Goal: Task Accomplishment & Management: Manage account settings

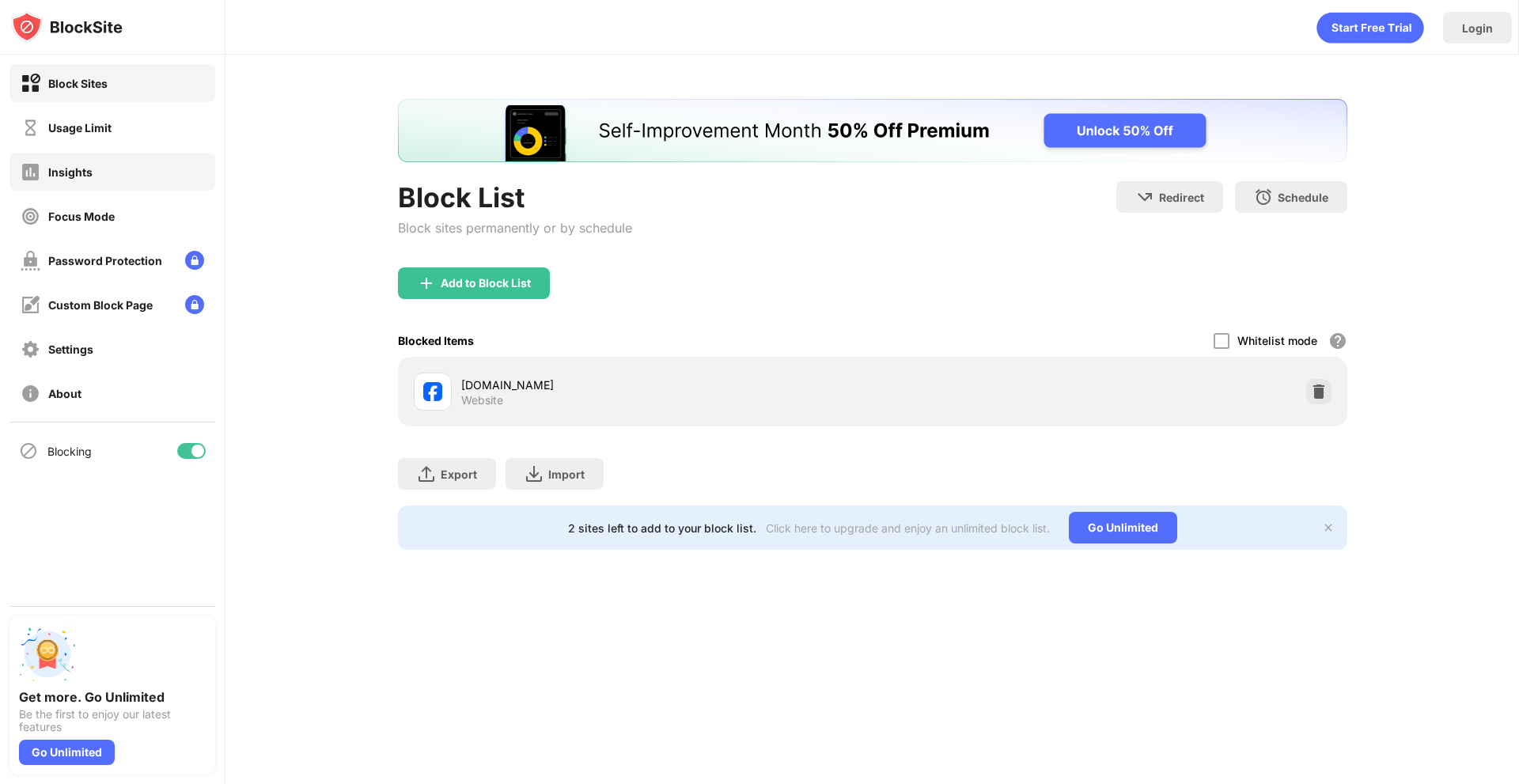
click at [110, 138] on div "Usage Limit" at bounding box center [113, 127] width 206 height 38
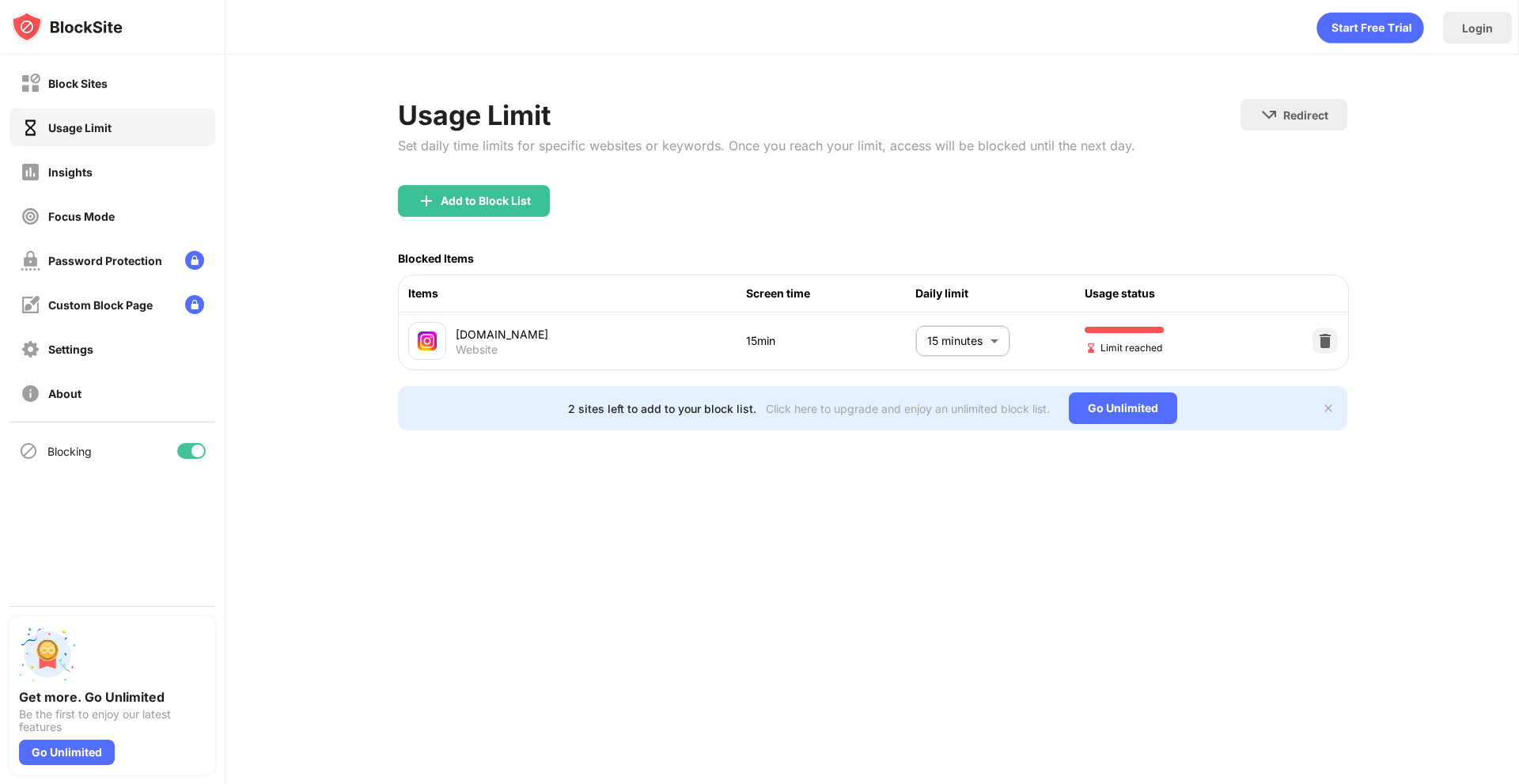
click at [981, 340] on body "Block Sites Usage Limit Insights Focus Mode Password Protection Custom Block Pa…" at bounding box center [759, 392] width 1519 height 784
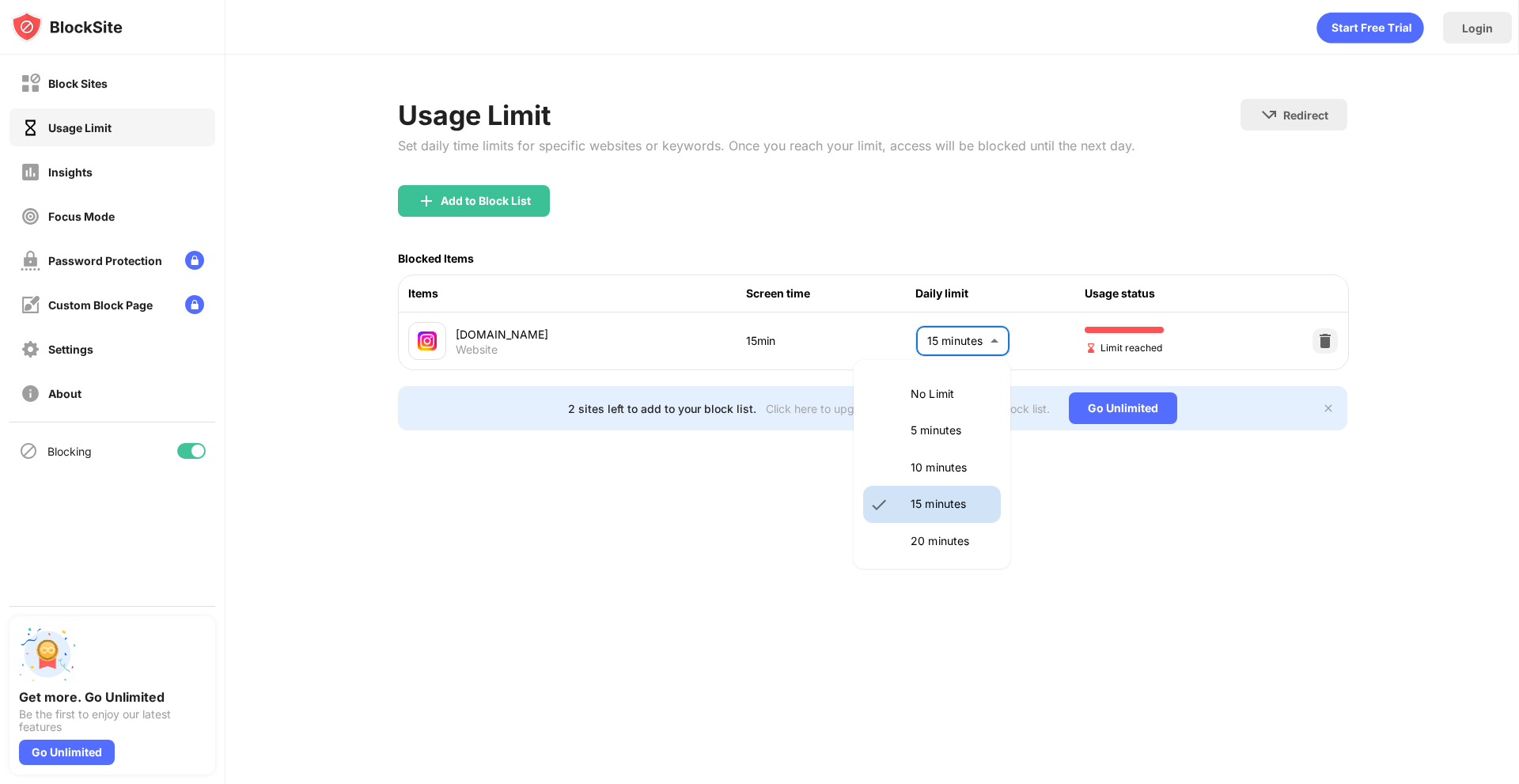
click at [933, 471] on p "10 minutes" at bounding box center [950, 466] width 80 height 17
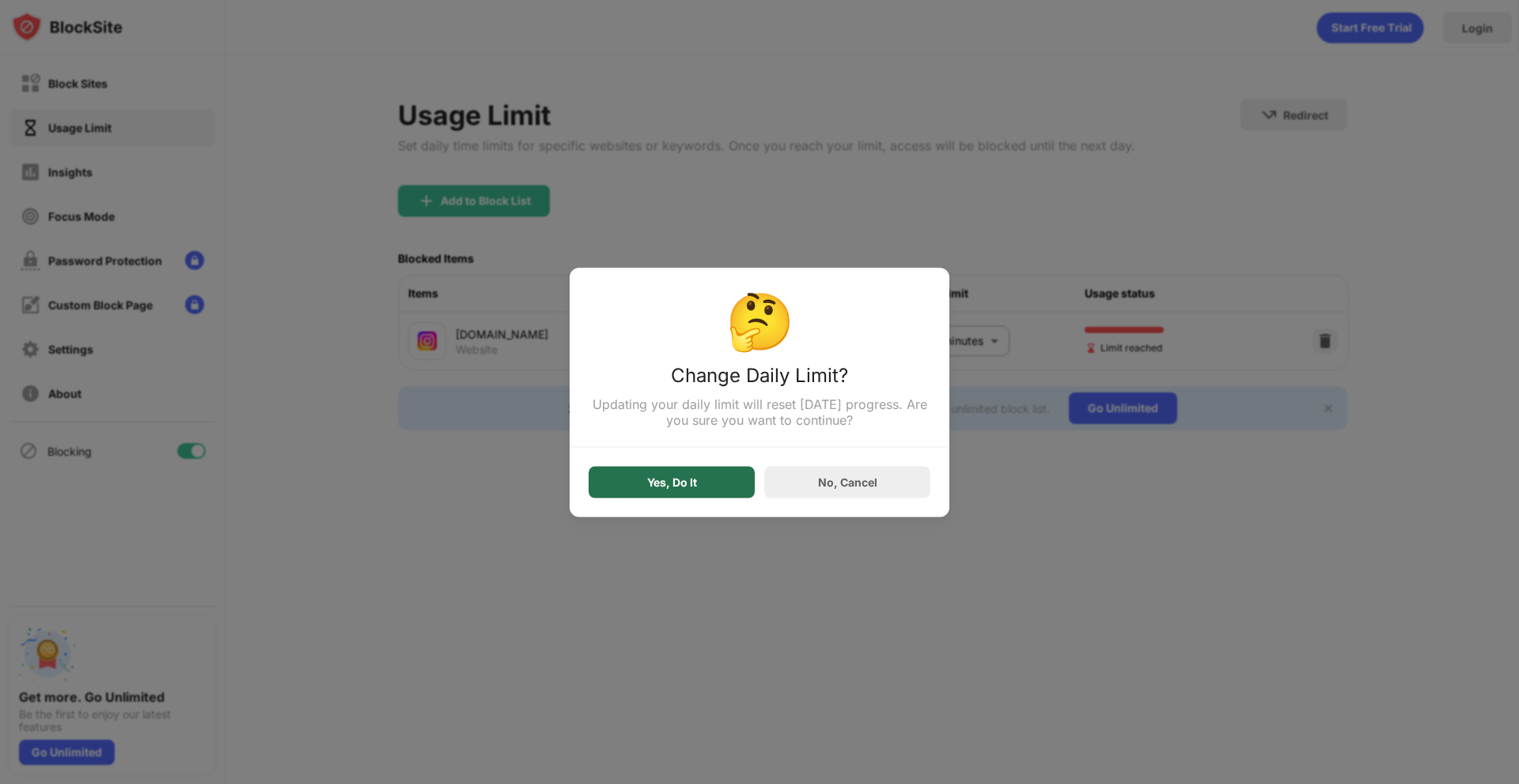
click at [706, 497] on div "Yes, Do It" at bounding box center [672, 481] width 166 height 32
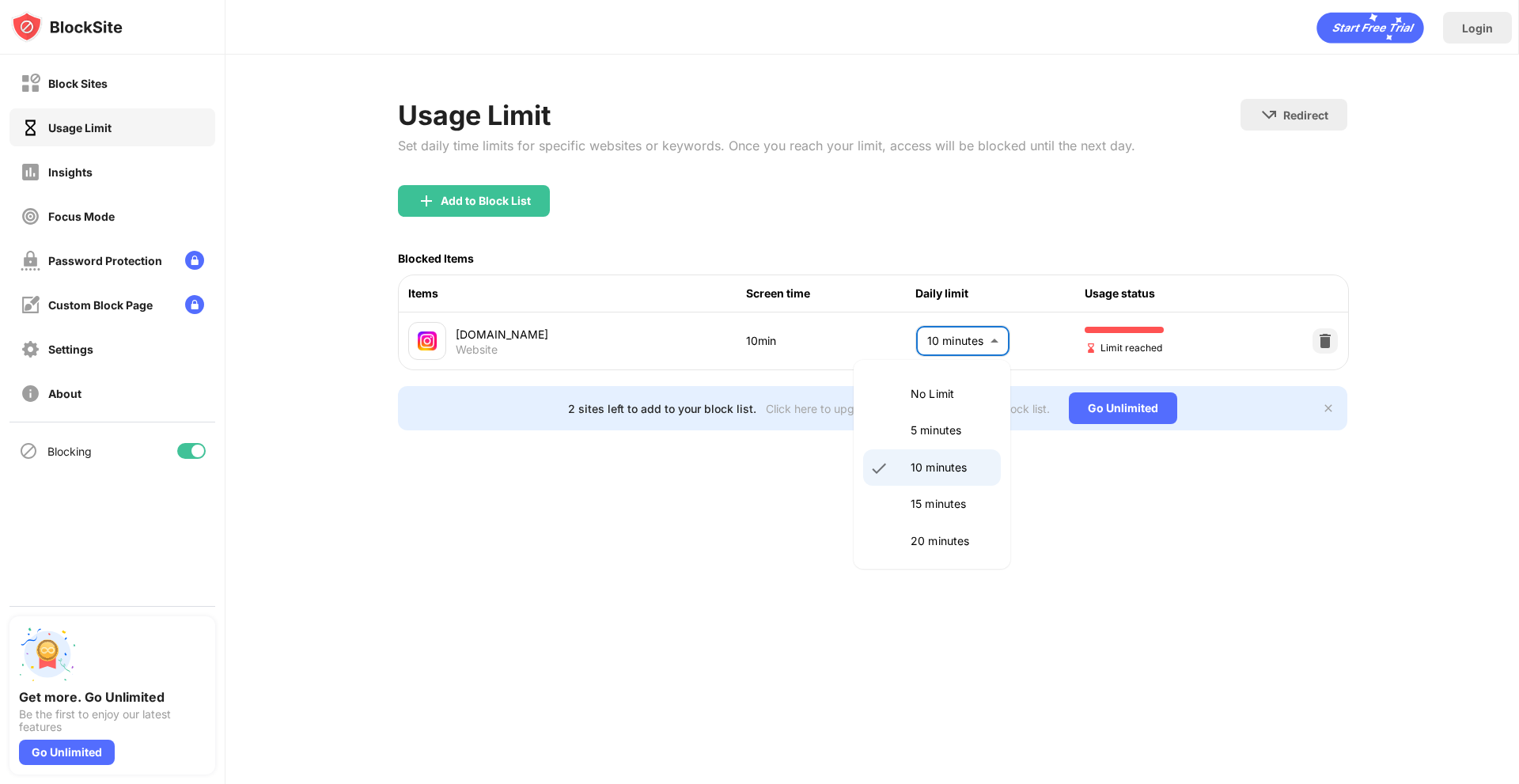
click at [917, 343] on body "Block Sites Usage Limit Insights Focus Mode Password Protection Custom Block Pa…" at bounding box center [759, 392] width 1519 height 784
click at [927, 500] on p "15 minutes" at bounding box center [950, 503] width 80 height 17
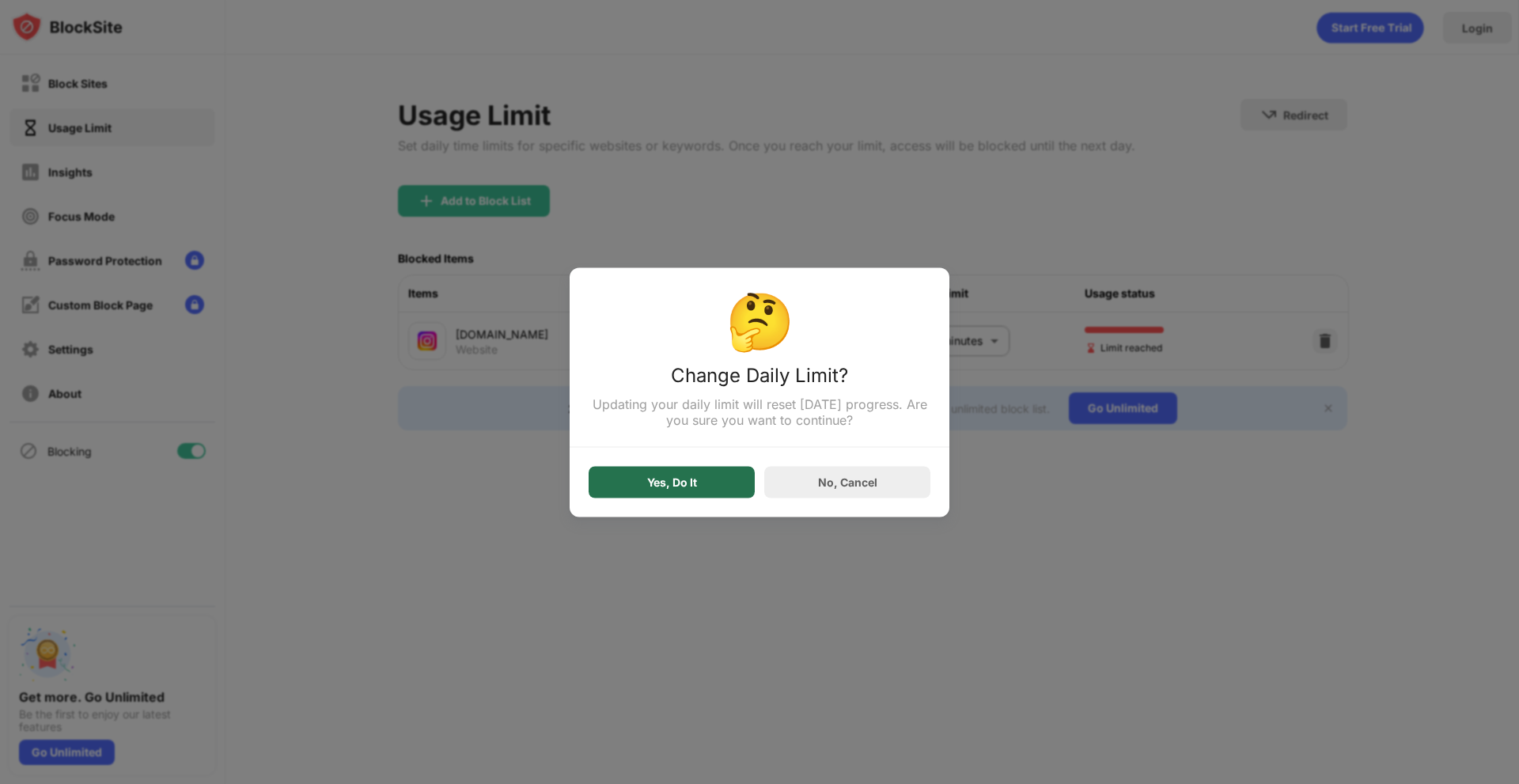
click at [727, 477] on div "Yes, Do It" at bounding box center [672, 481] width 166 height 32
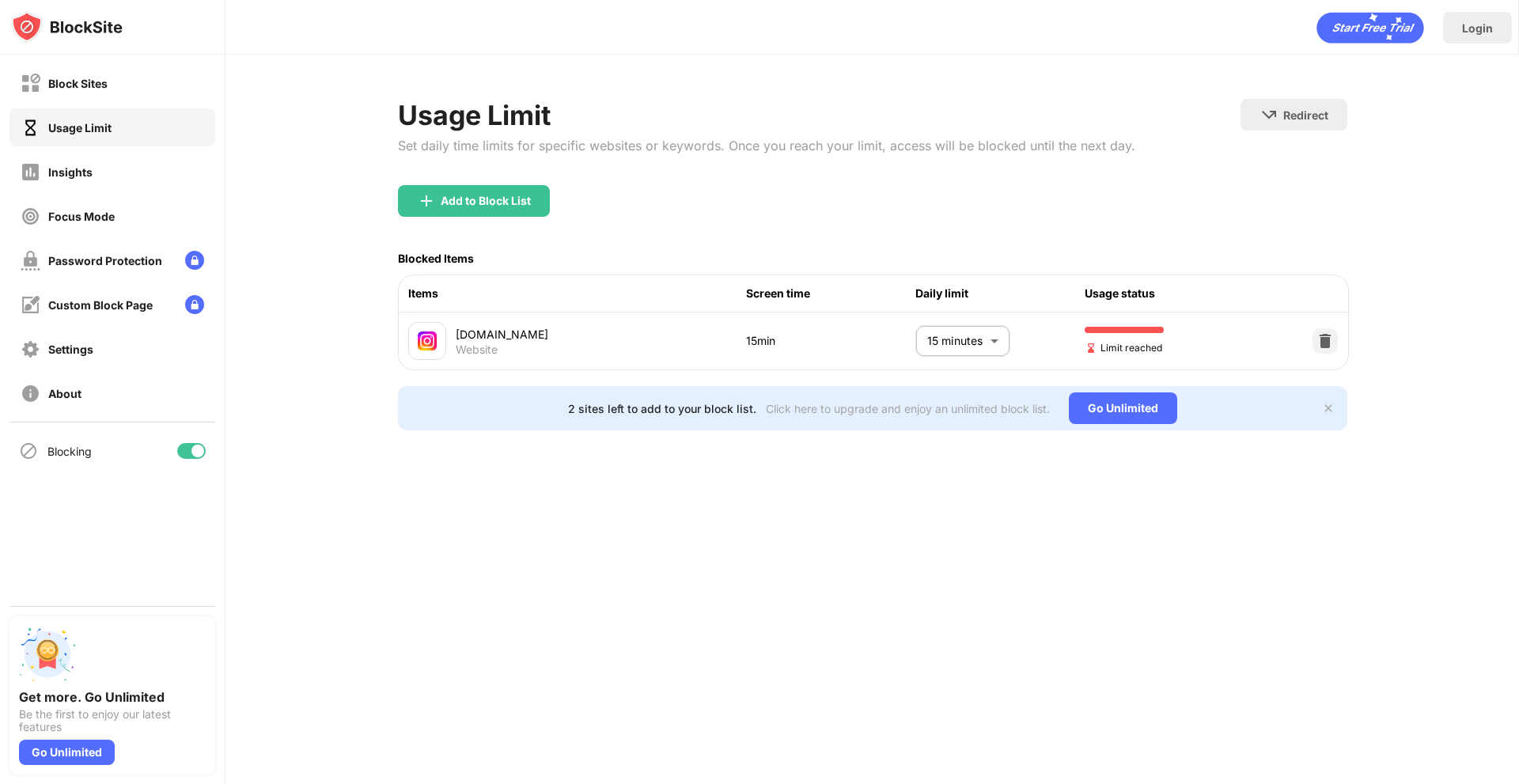
click at [931, 355] on body "Block Sites Usage Limit Insights Focus Mode Password Protection Custom Block Pa…" at bounding box center [759, 392] width 1519 height 784
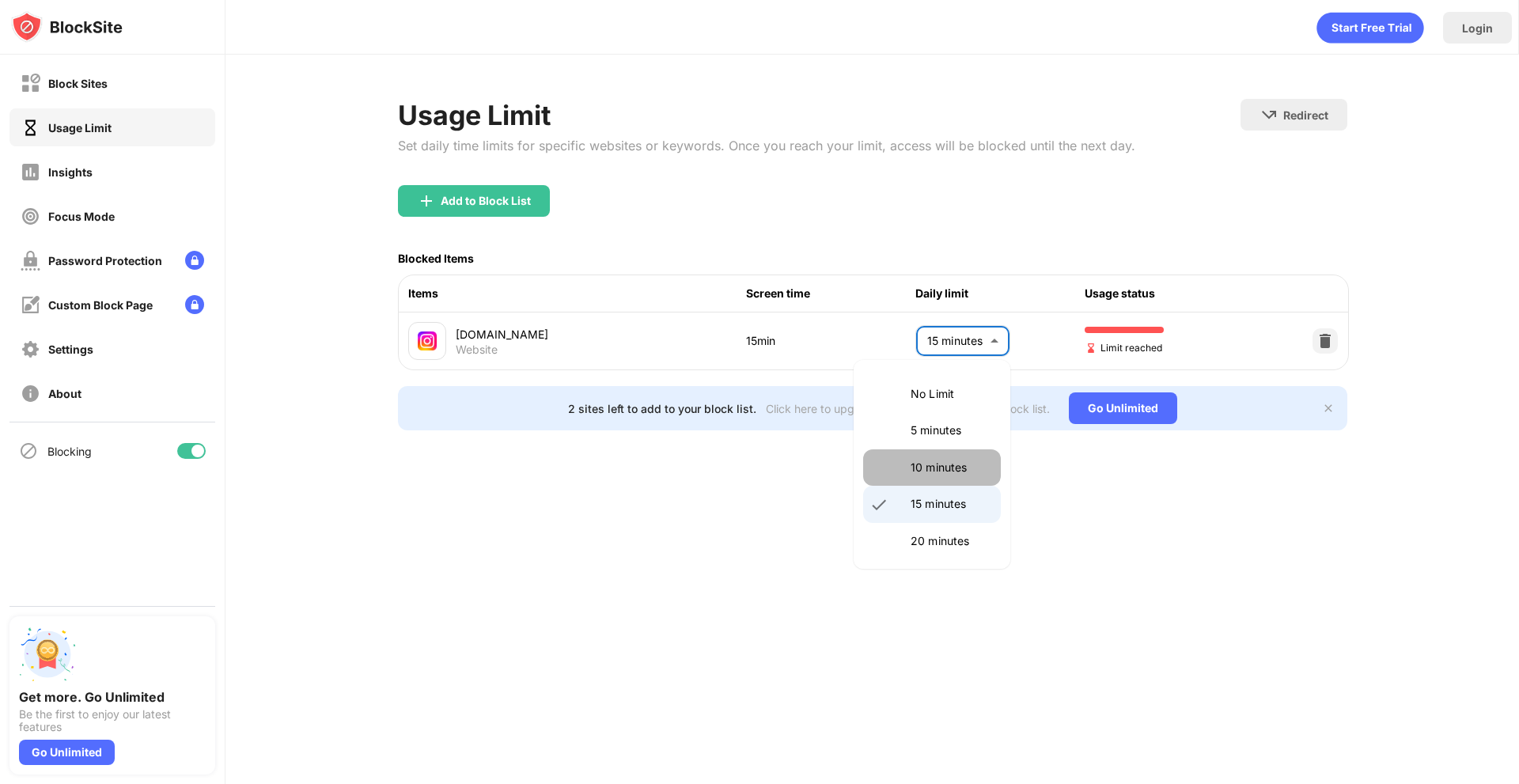
click at [931, 463] on p "10 minutes" at bounding box center [950, 466] width 80 height 17
type input "**"
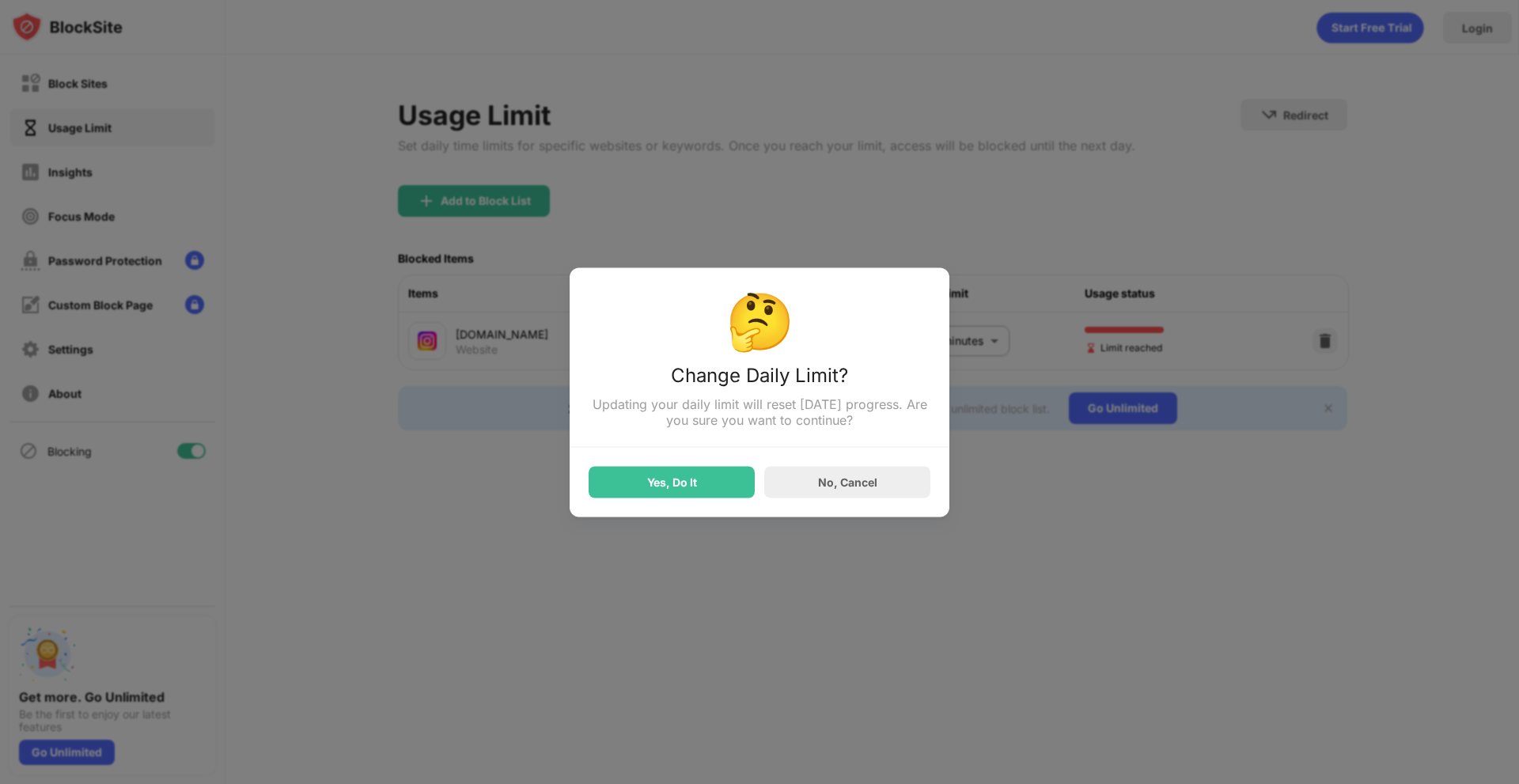
click at [665, 516] on div "🤔 Change Daily Limit? Updating your daily limit will reset today’s progress. Ar…" at bounding box center [759, 392] width 380 height 249
click at [685, 488] on div "Yes, Do It" at bounding box center [672, 482] width 50 height 13
